Goal: Transaction & Acquisition: Book appointment/travel/reservation

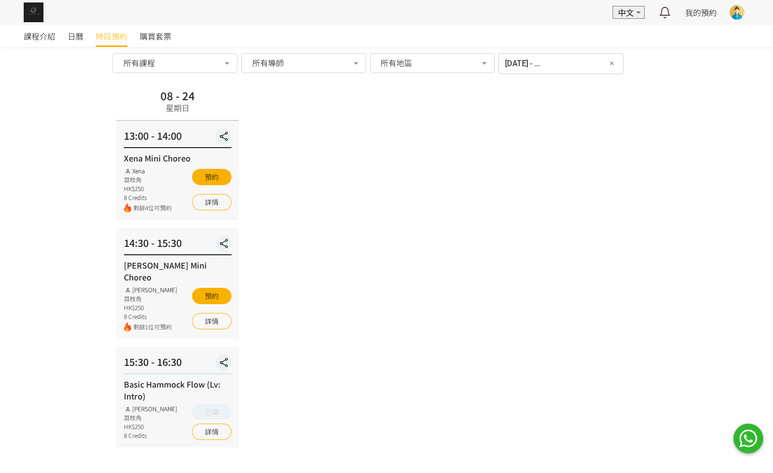
scroll to position [49, 0]
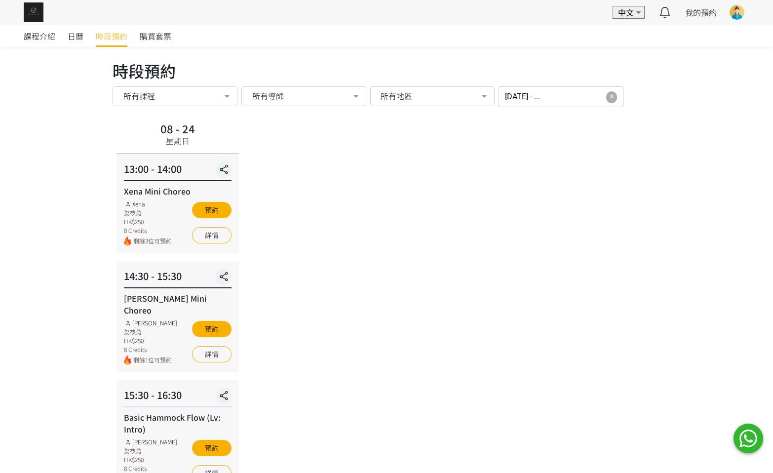
click at [609, 92] on span "✕" at bounding box center [611, 97] width 5 height 10
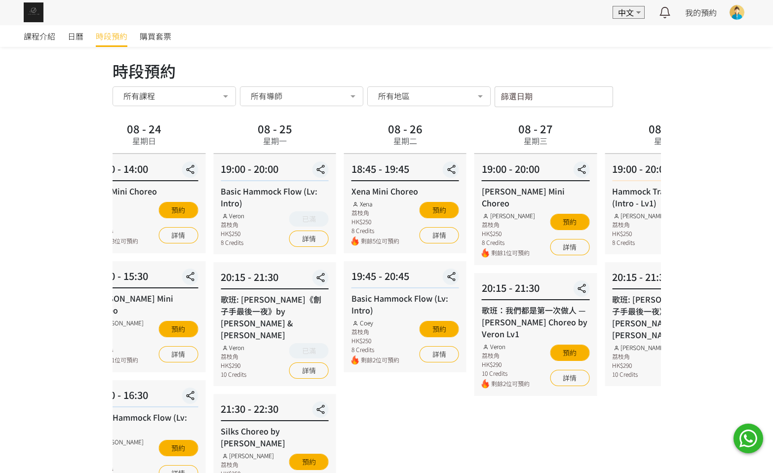
click at [315, 122] on div "08 - 25 星期一" at bounding box center [274, 136] width 122 height 35
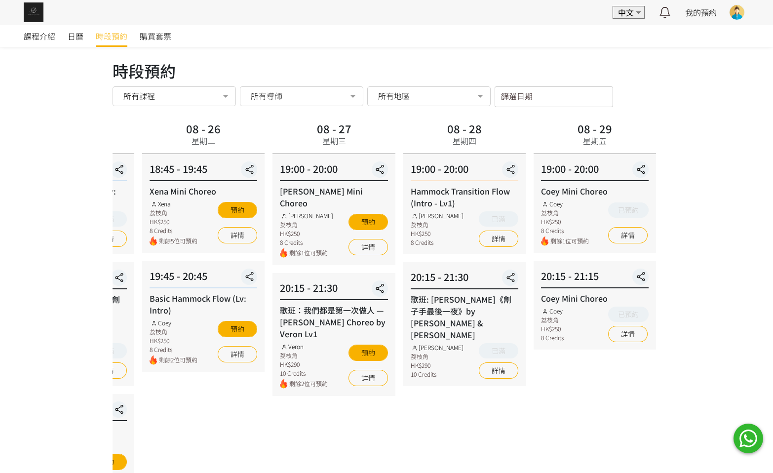
click at [297, 381] on div "08 - 27 星期三 19:00 - 20:00 [PERSON_NAME] Choreo [PERSON_NAME] 荔枝角 HK$250 8 Credi…" at bounding box center [333, 424] width 130 height 610
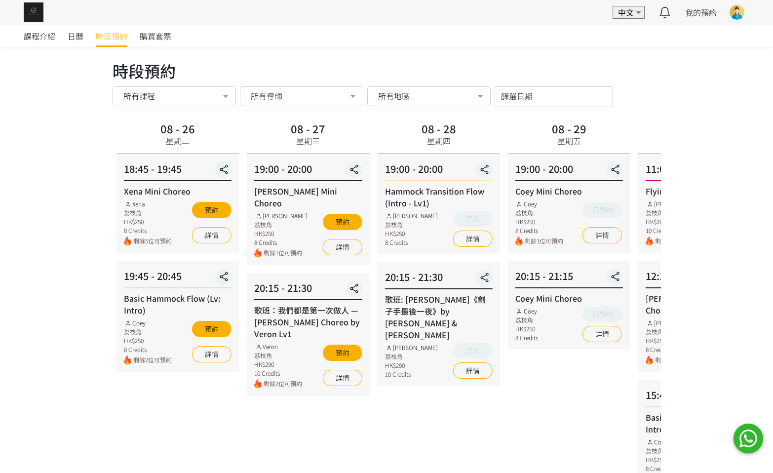
drag, startPoint x: 604, startPoint y: 118, endPoint x: 479, endPoint y: 115, distance: 125.8
click at [482, 115] on div "時段預約 時段預約 所有課程 所有課程 Coey Mini Choreo Flying Pole Workshop Jessica Mini Choreo B…" at bounding box center [386, 400] width 548 height 682
click at [506, 123] on div "08 - 29 星期五" at bounding box center [567, 136] width 122 height 35
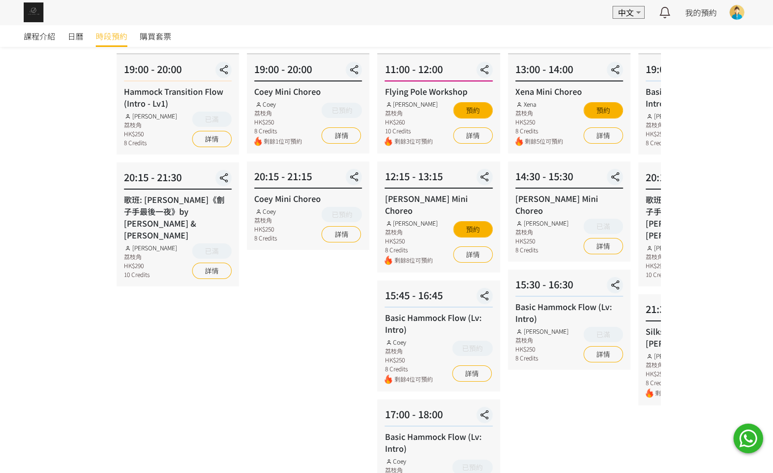
scroll to position [222, 0]
